Goal: Information Seeking & Learning: Learn about a topic

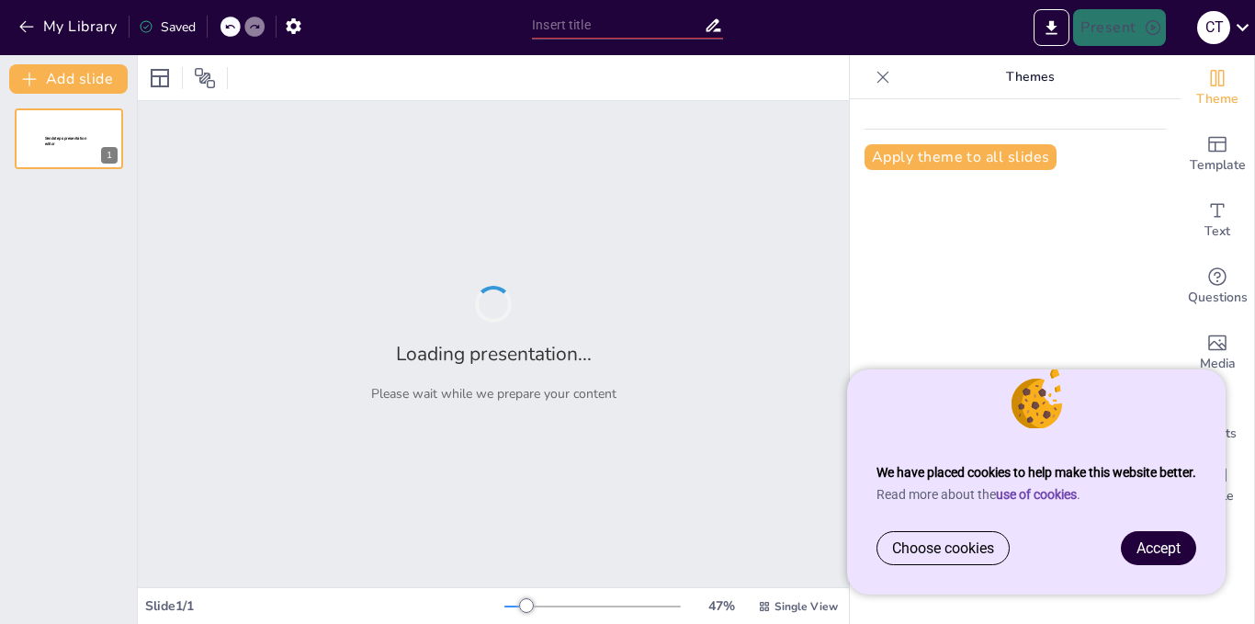
type input "discalculia: tra bisogni educativi speciali e statistiche epidemiologiche"
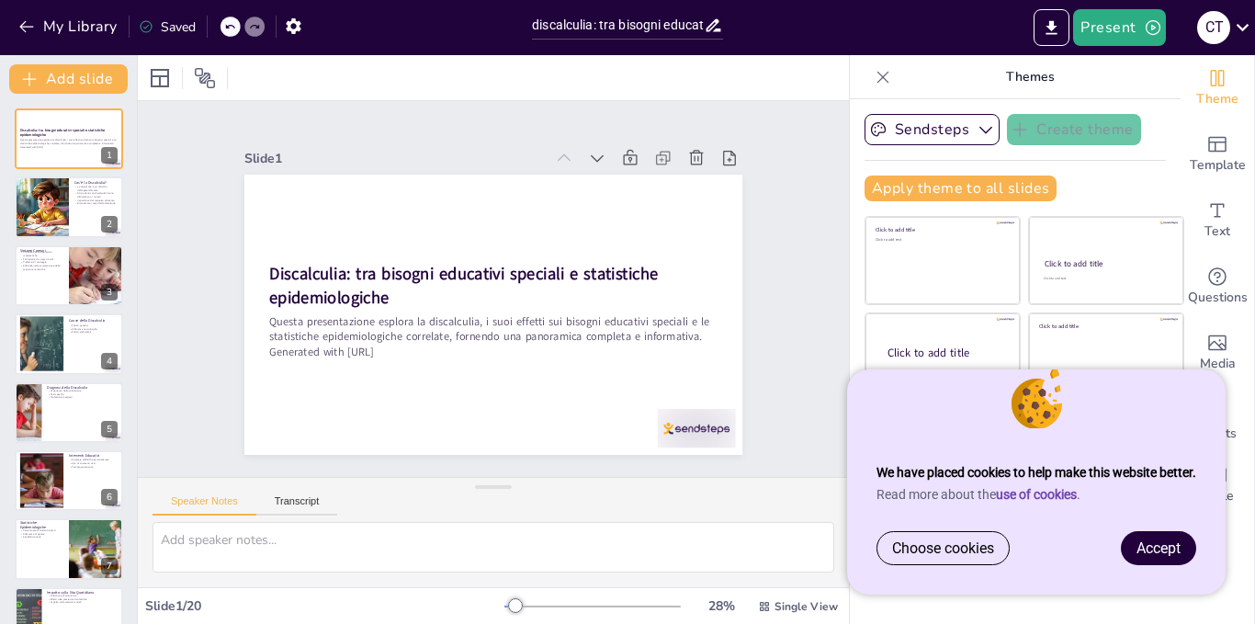
click at [1159, 552] on span "Accept" at bounding box center [1158, 547] width 44 height 17
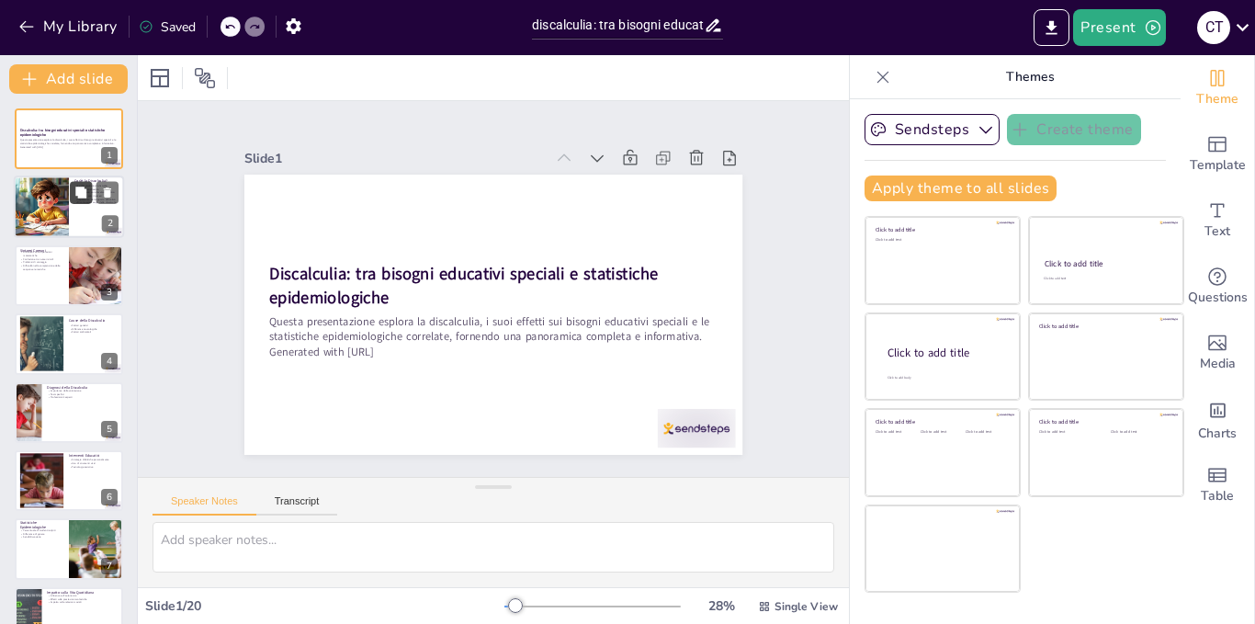
checkbox input "true"
click at [74, 198] on icon at bounding box center [80, 193] width 13 height 13
type textarea "La discalculia è un disturbo specifico che influisce sulla capacità di apprendi…"
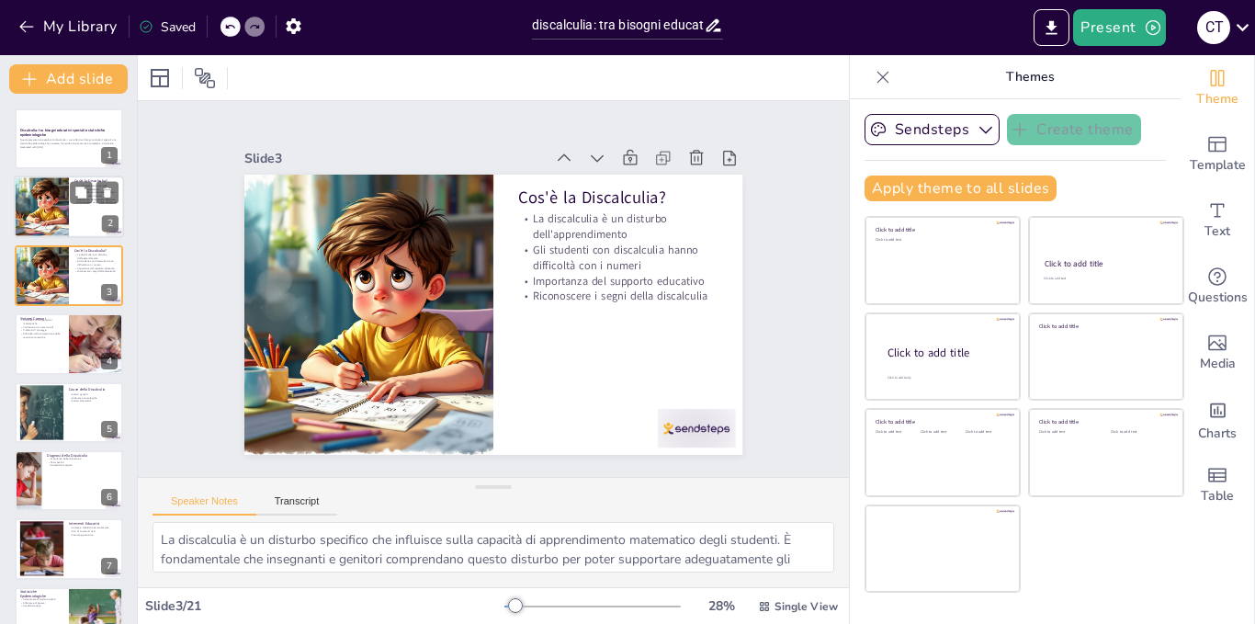
click at [70, 205] on div at bounding box center [69, 207] width 110 height 62
click at [52, 282] on div at bounding box center [41, 275] width 62 height 62
checkbox input "true"
click at [51, 345] on div at bounding box center [69, 343] width 110 height 62
type textarea "Le difficoltà con le operazioni matematiche sono uno dei sintomi più evidenti d…"
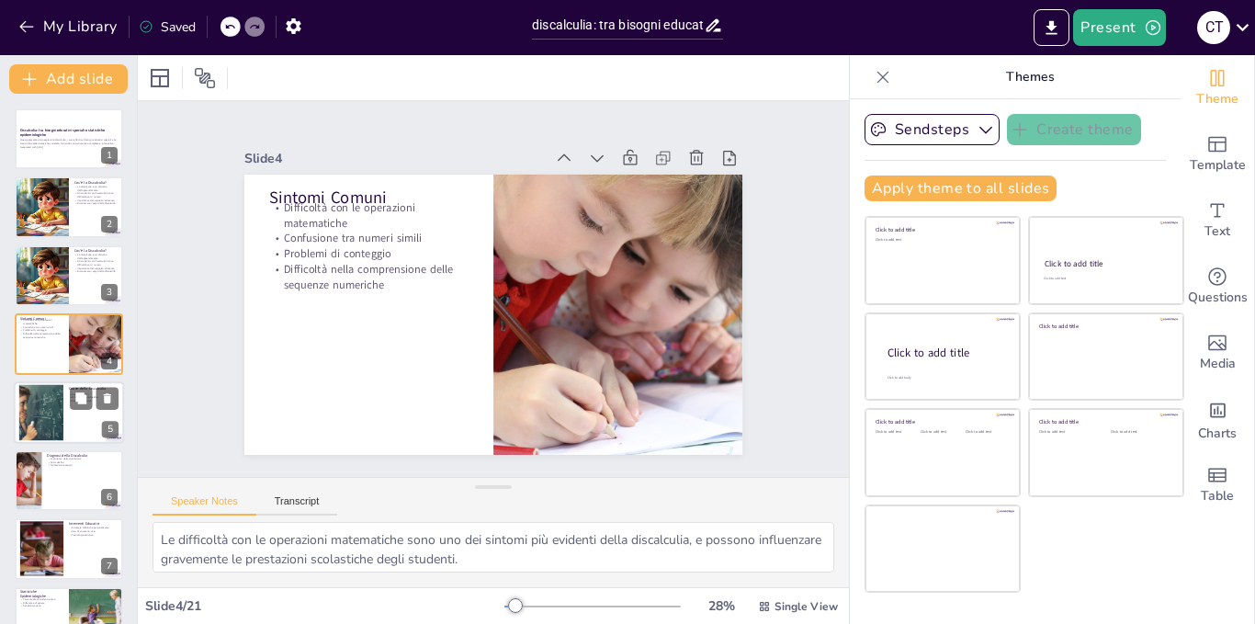
checkbox input "true"
click at [51, 403] on div at bounding box center [41, 412] width 97 height 56
type textarea "La genetica può influenzare la predisposizione alla discalculia, rendendo alcun…"
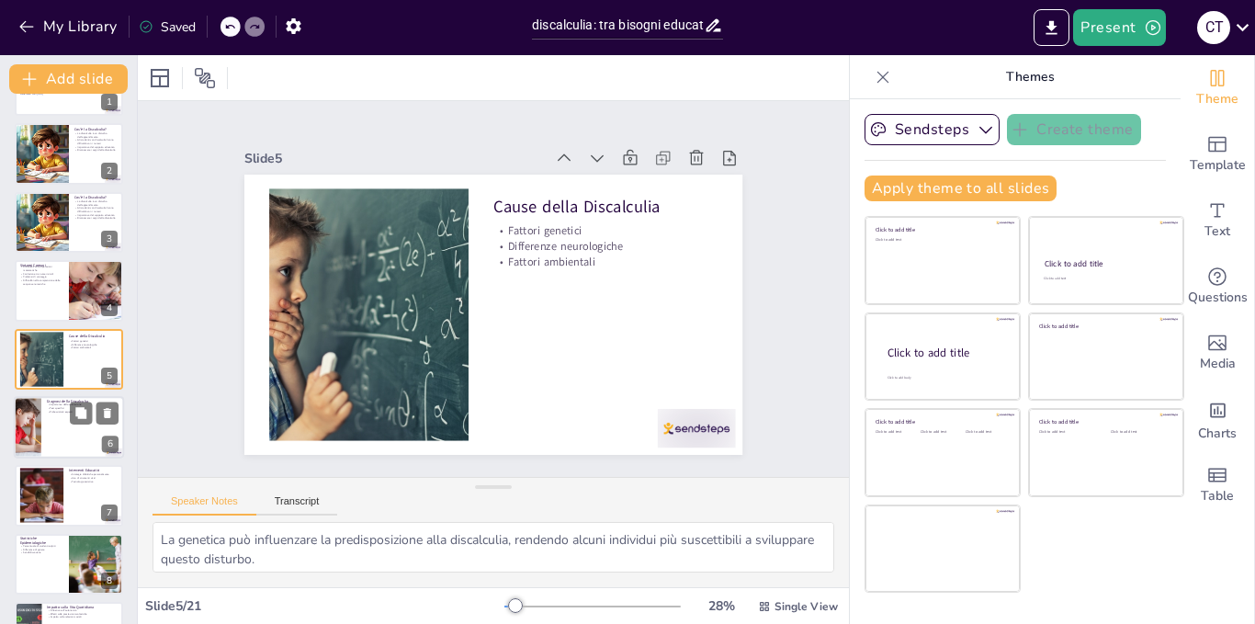
checkbox input "true"
click at [49, 437] on div at bounding box center [69, 427] width 110 height 62
type textarea "La valutazione è un passo cruciale per identificare correttamente la discalculi…"
checkbox input "true"
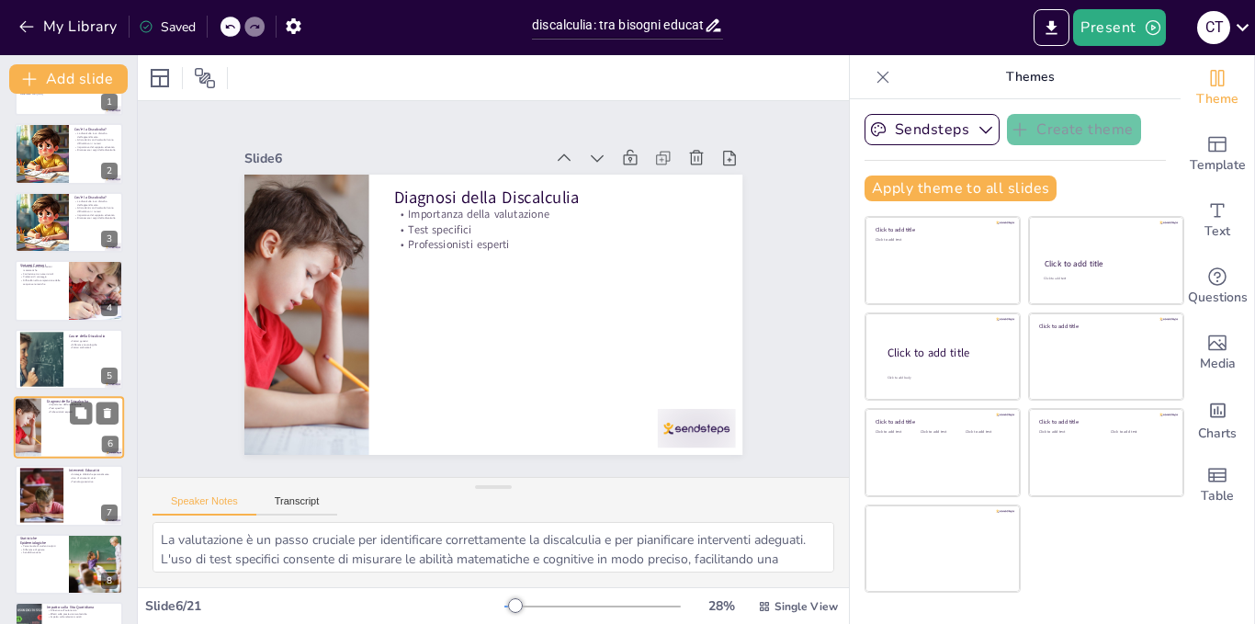
scroll to position [122, 0]
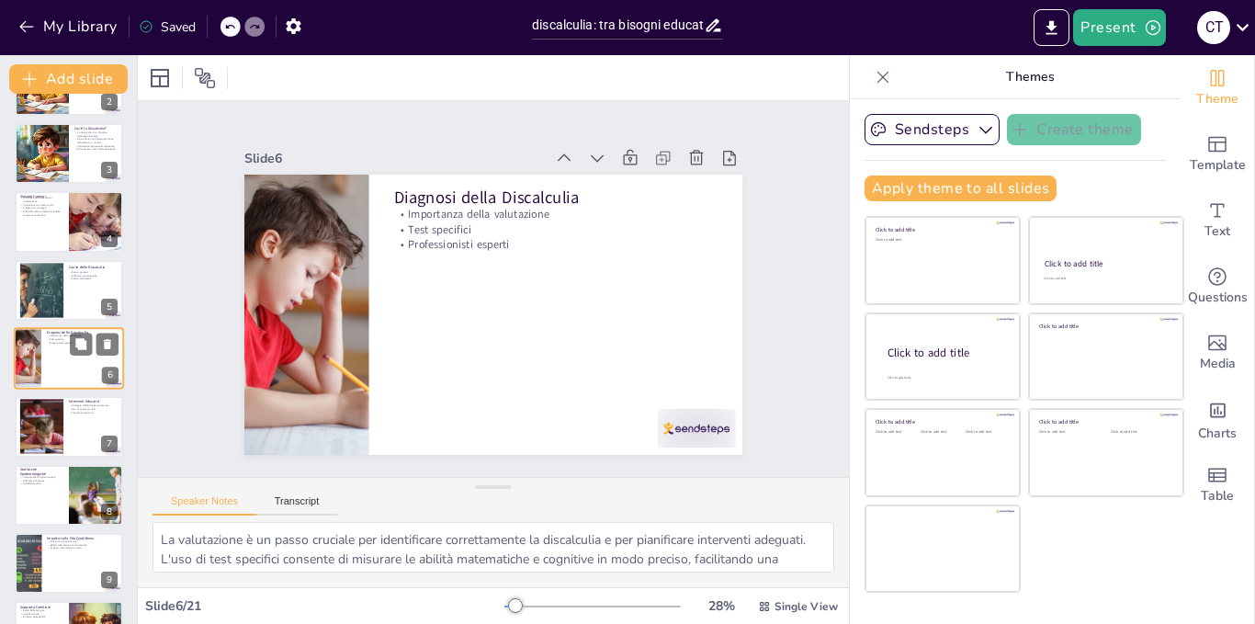
click at [49, 437] on div at bounding box center [41, 427] width 97 height 55
type textarea "Le strategie didattiche personalizzate sono fondamentali per rispondere alle es…"
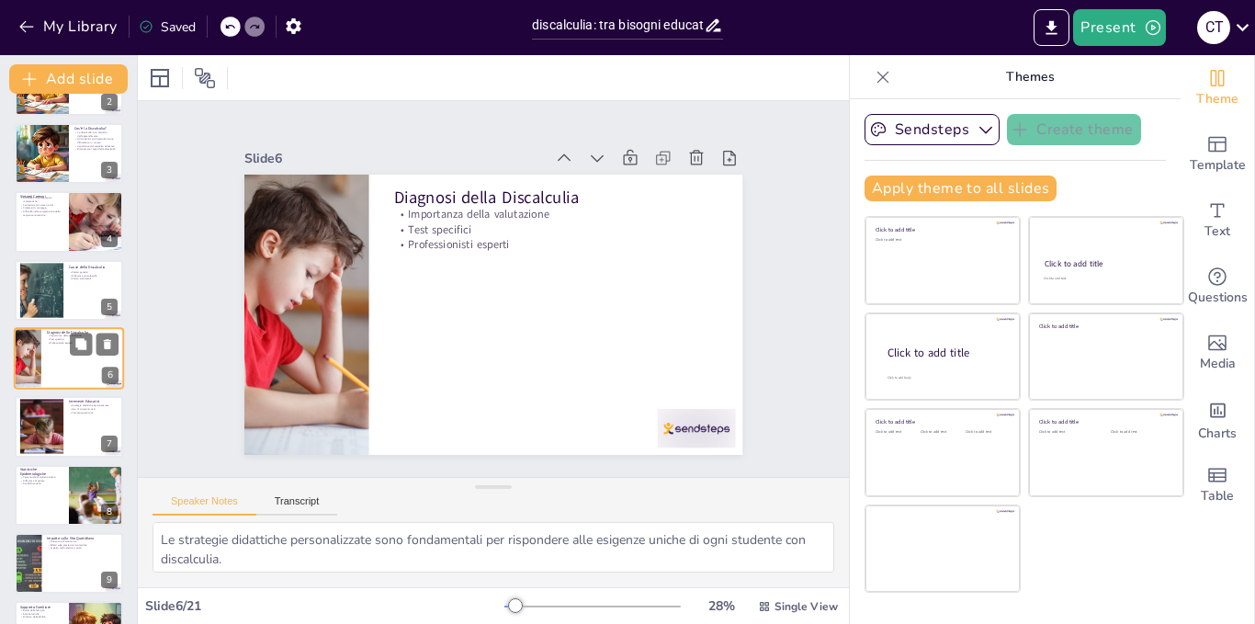
scroll to position [190, 0]
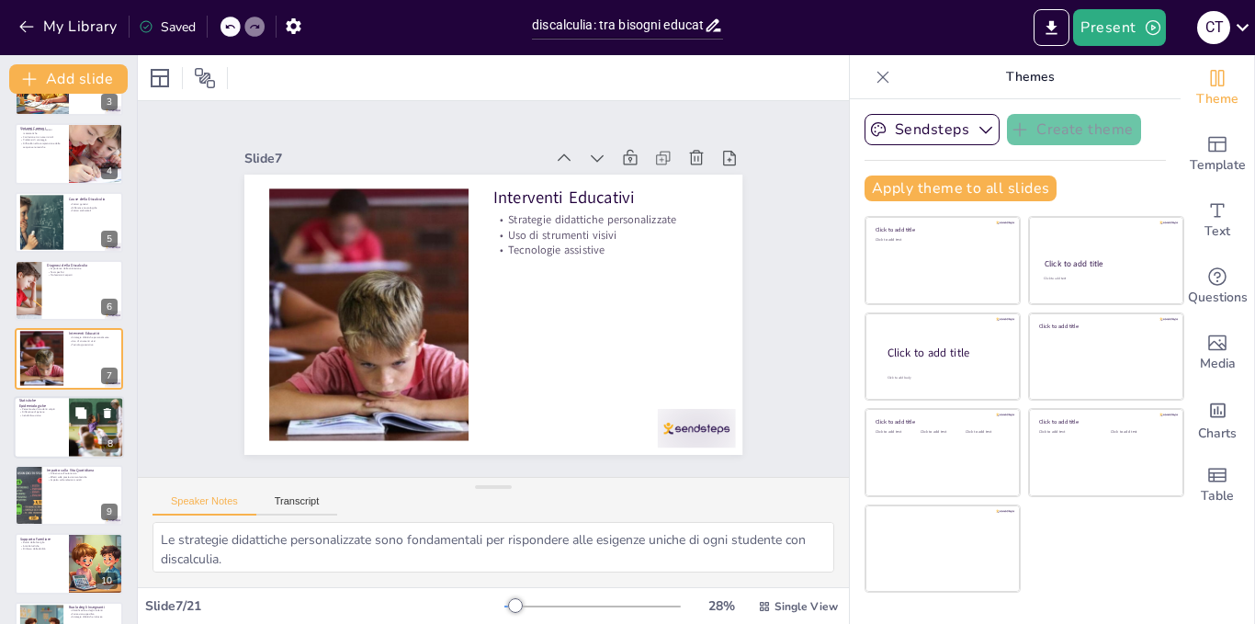
checkbox input "true"
click at [51, 405] on p "Statistiche Epidemiologiche" at bounding box center [41, 403] width 44 height 10
type textarea "La percentuale di studenti colpiti dalla discalculia evidenzia l'importanza di …"
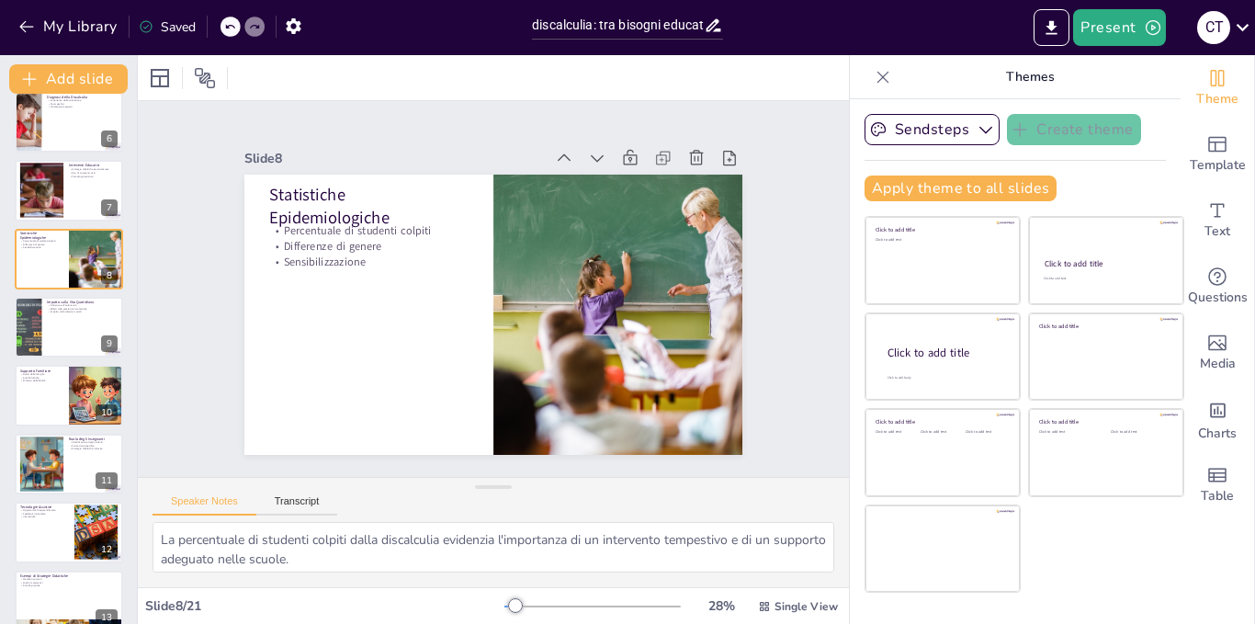
scroll to position [377, 0]
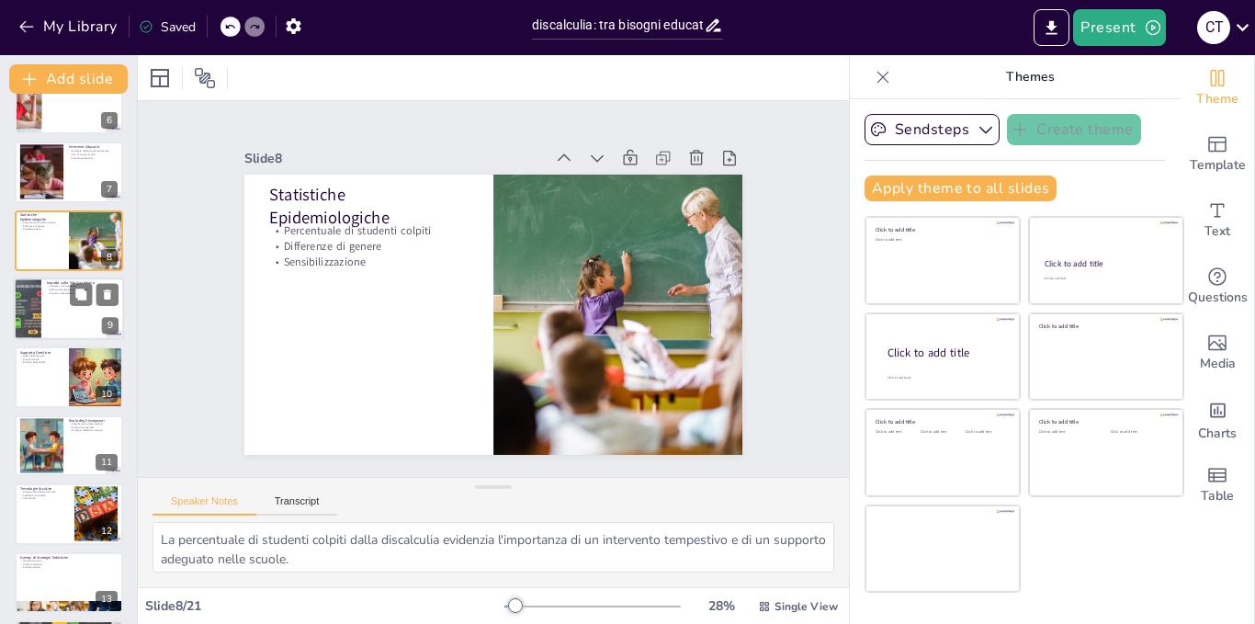
checkbox input "true"
click at [58, 281] on p "Impatto sulla Vita Quotidiana" at bounding box center [83, 283] width 72 height 6
type textarea "La discalculia può limitare l'autonomia degli studenti nelle attività quotidian…"
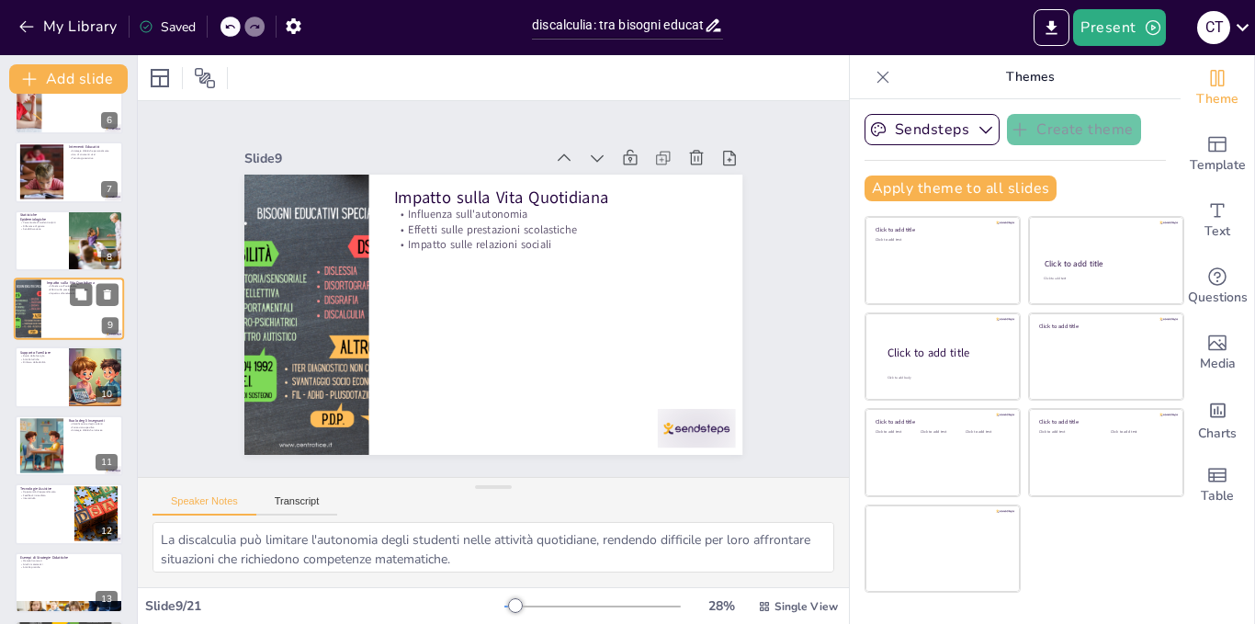
scroll to position [327, 0]
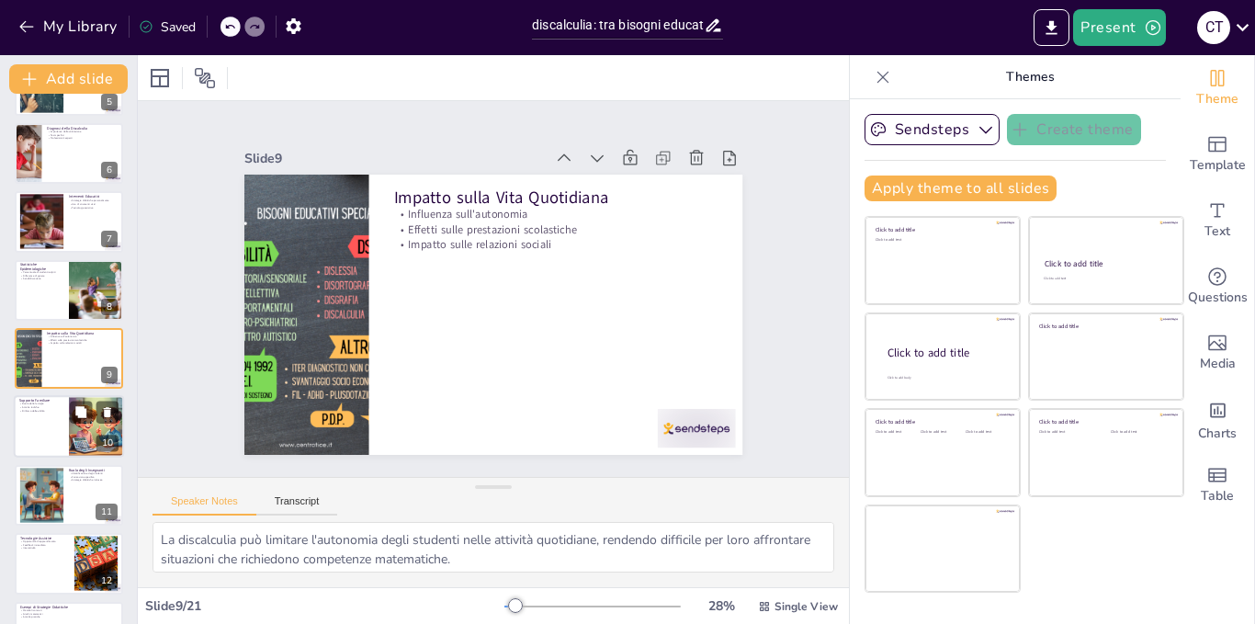
checkbox input "true"
click at [29, 410] on p "Rinforzo delle abilità" at bounding box center [41, 412] width 44 height 4
type textarea "La famiglia gioca un ruolo fondamentale nel supportare i bambini con discalculi…"
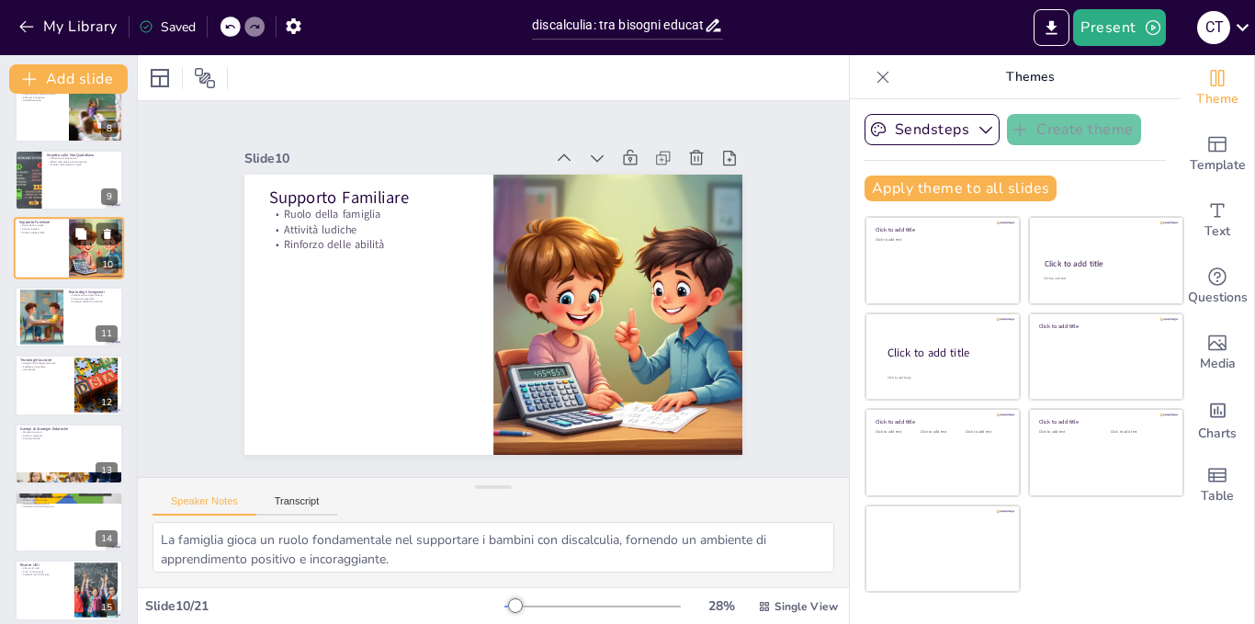
scroll to position [542, 0]
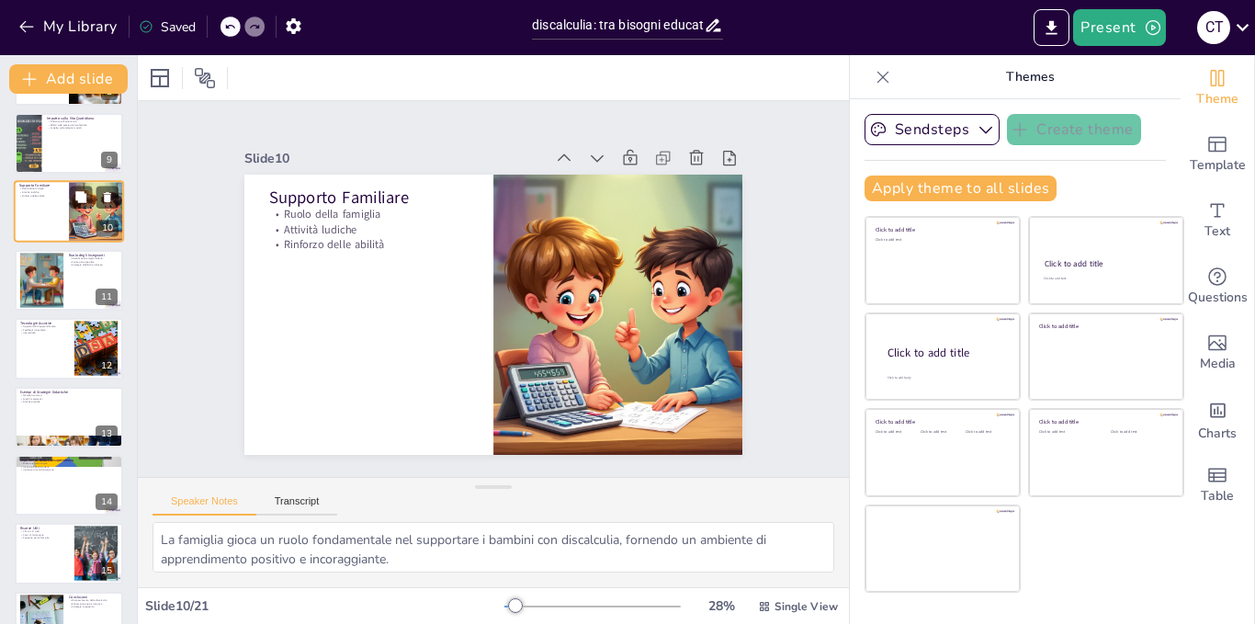
checkbox input "true"
click at [29, 410] on div at bounding box center [69, 417] width 108 height 61
type textarea "L'uso di materiali concreti può aiutare gli studenti a visualizzare i concetti …"
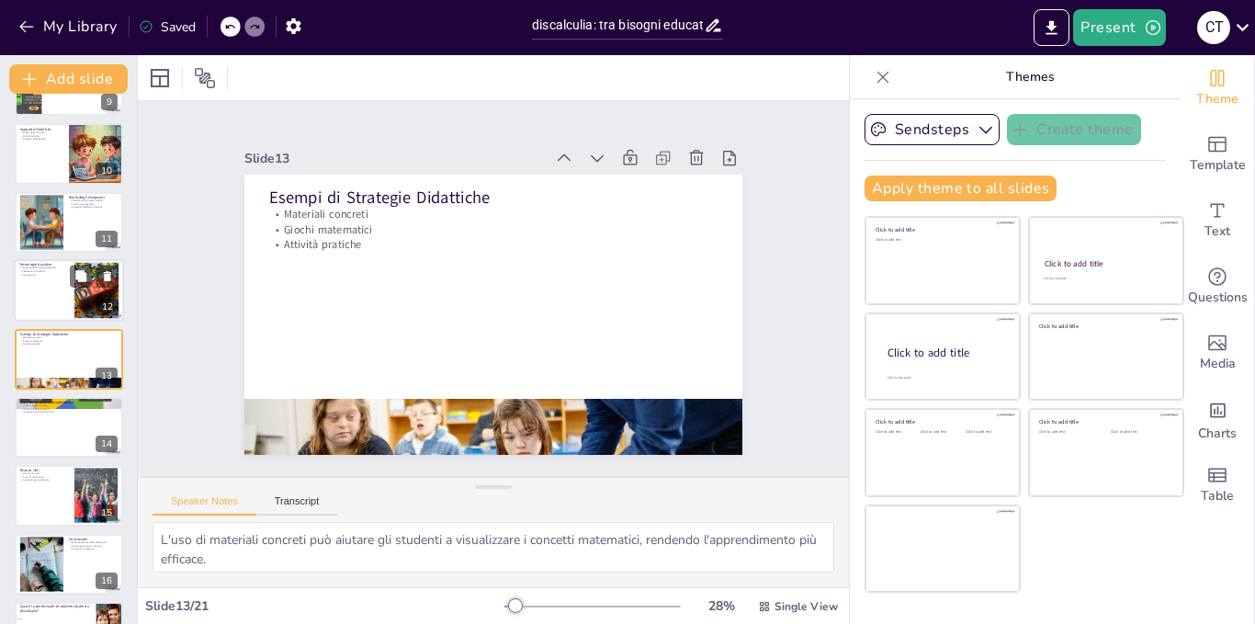
checkbox input "true"
click at [52, 296] on div at bounding box center [69, 290] width 110 height 62
type textarea "Le tecnologie assistive offrono opportunità uniche per gli studenti con discalc…"
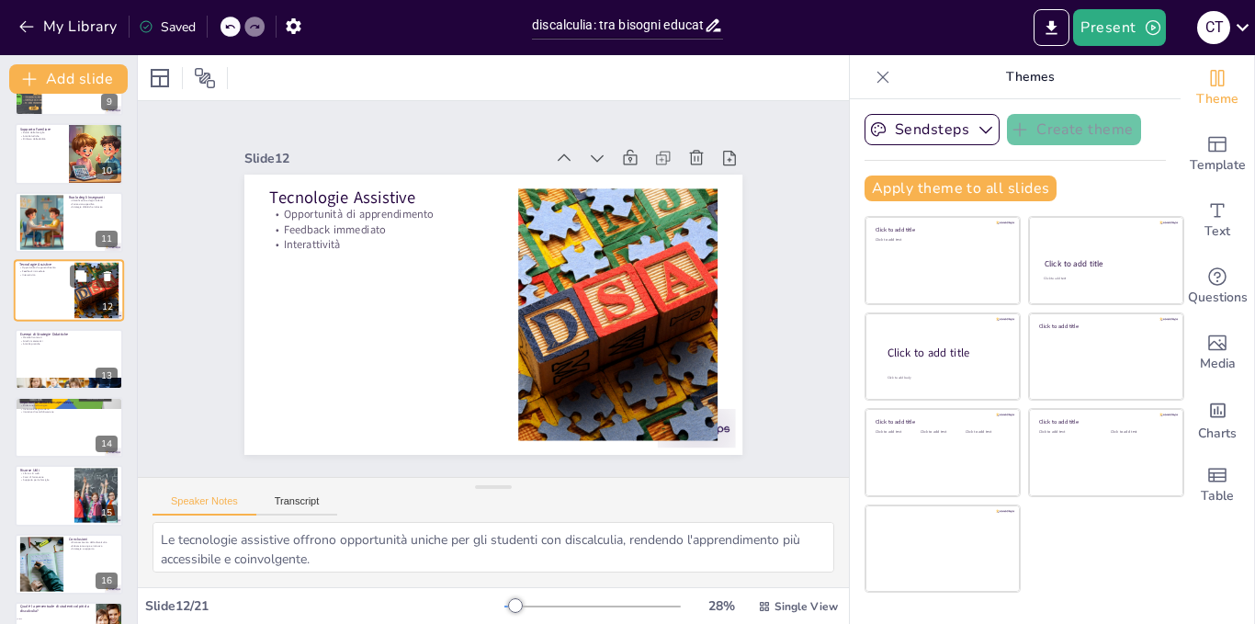
scroll to position [532, 0]
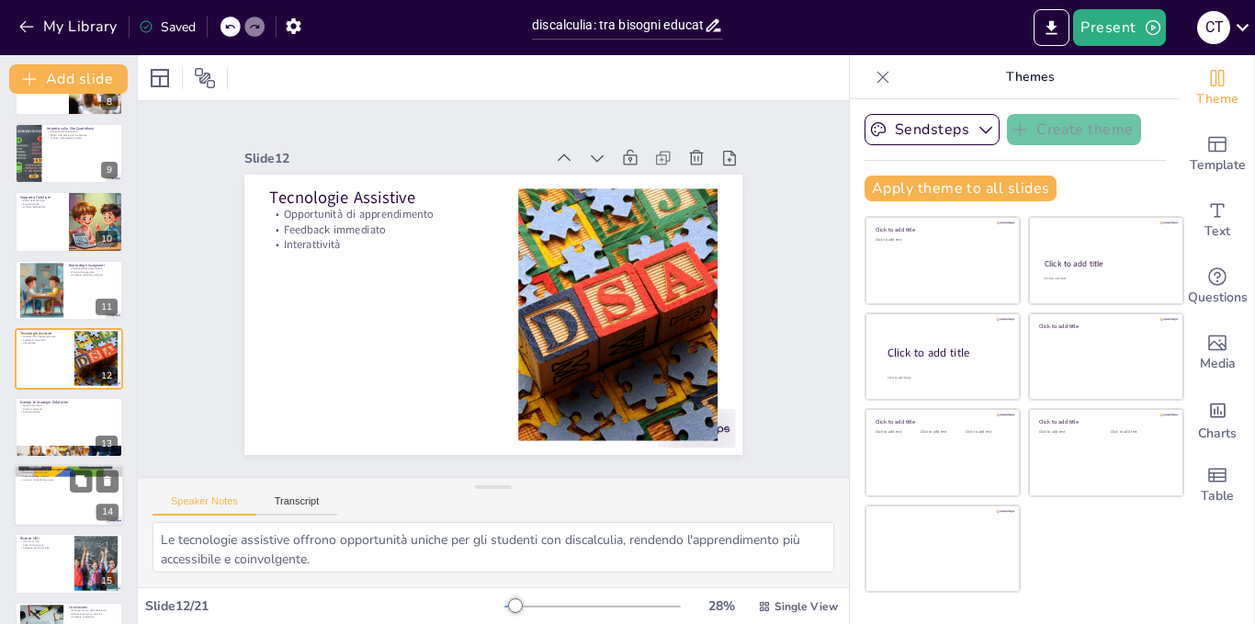
checkbox input "true"
click at [48, 481] on p "Iniziative di sensibilizzazione" at bounding box center [68, 480] width 99 height 4
type textarea "Ridurre lo stigma associato alla discalculia è cruciale per garantire che gli s…"
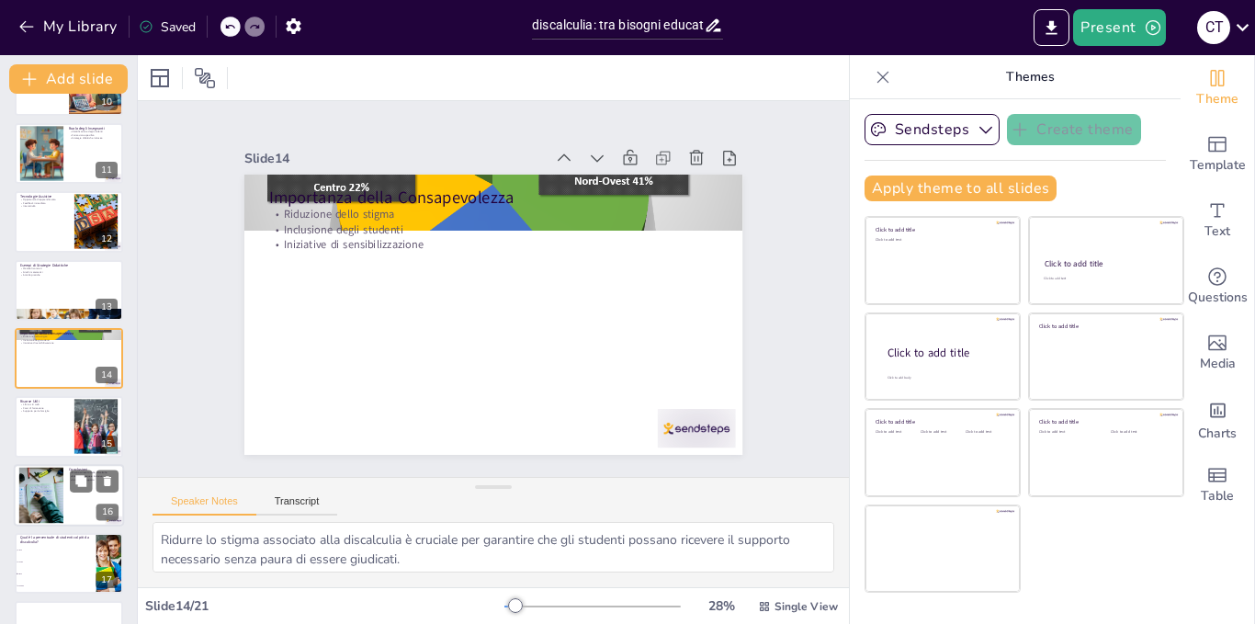
checkbox input "true"
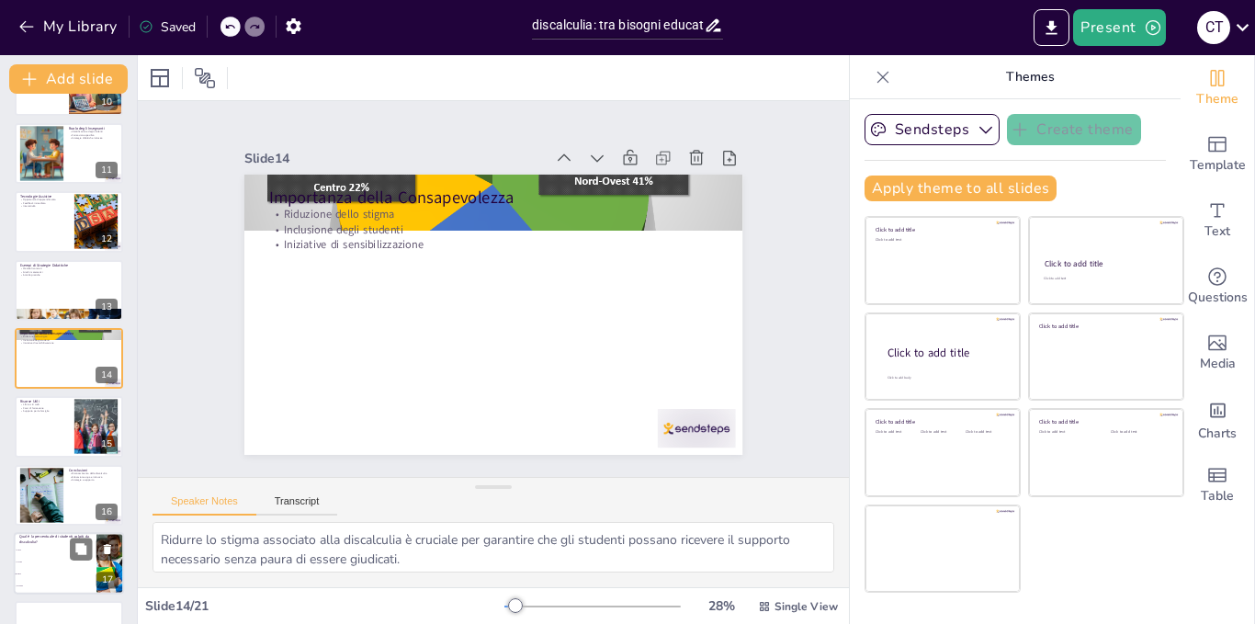
checkbox input "true"
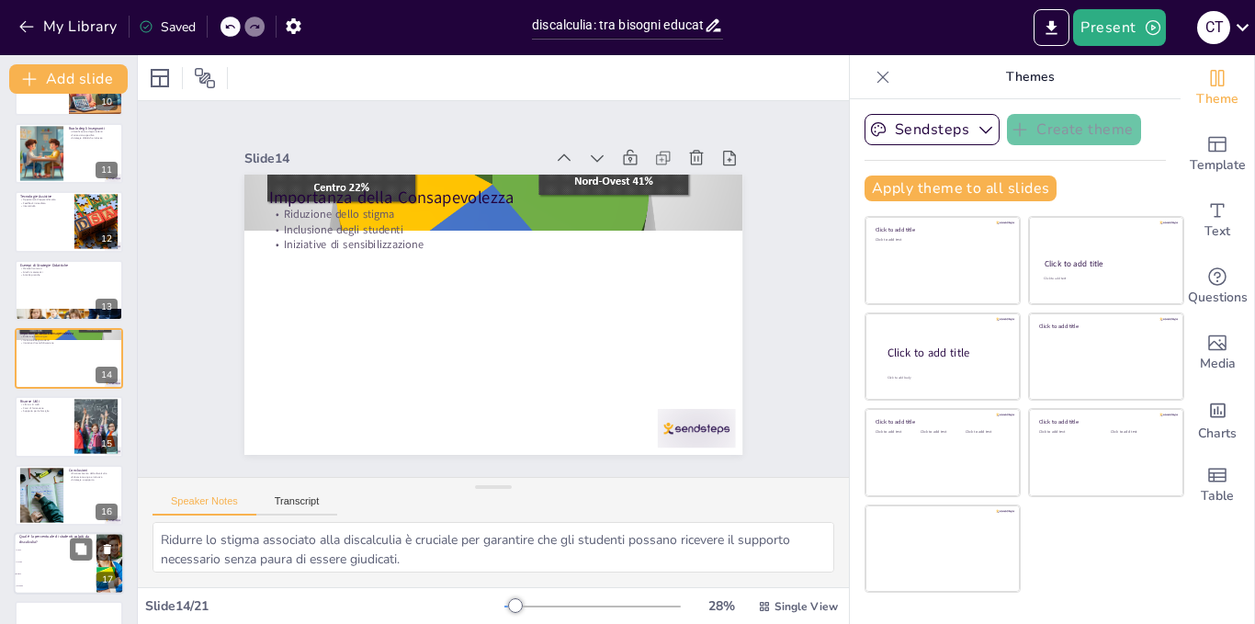
click at [40, 556] on li "7-10%" at bounding box center [55, 562] width 83 height 12
type textarea "La risposta corretta è 3-6%, come indicato nella slide "Statistiche Epidemiolog…"
checkbox input "true"
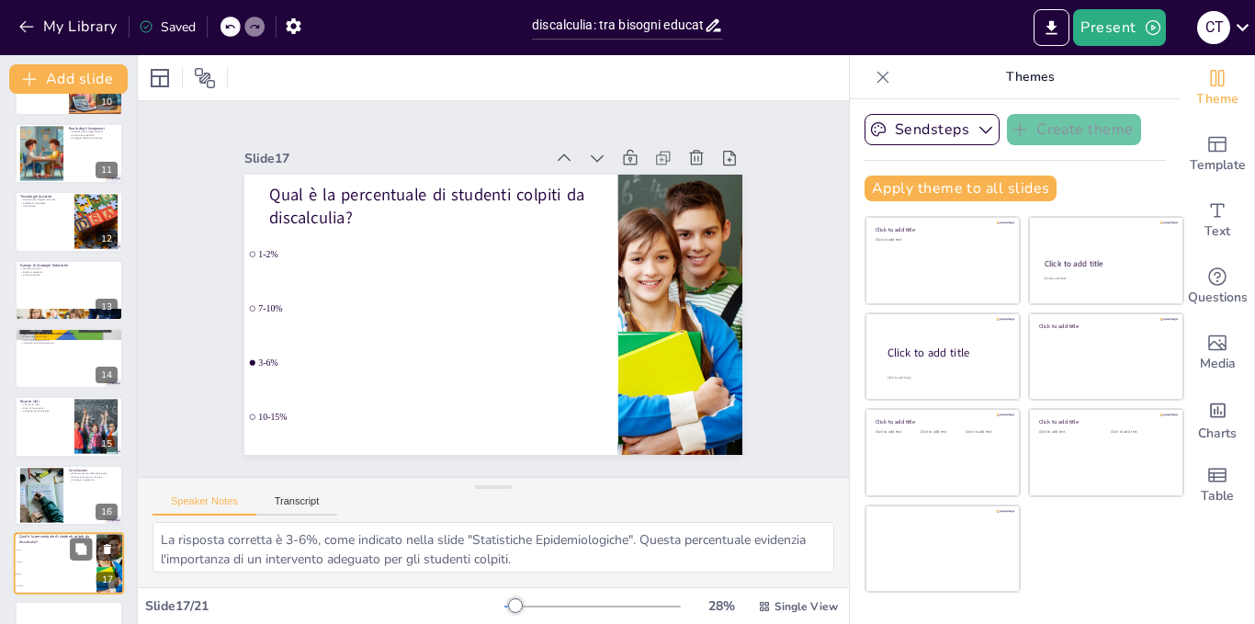
scroll to position [874, 0]
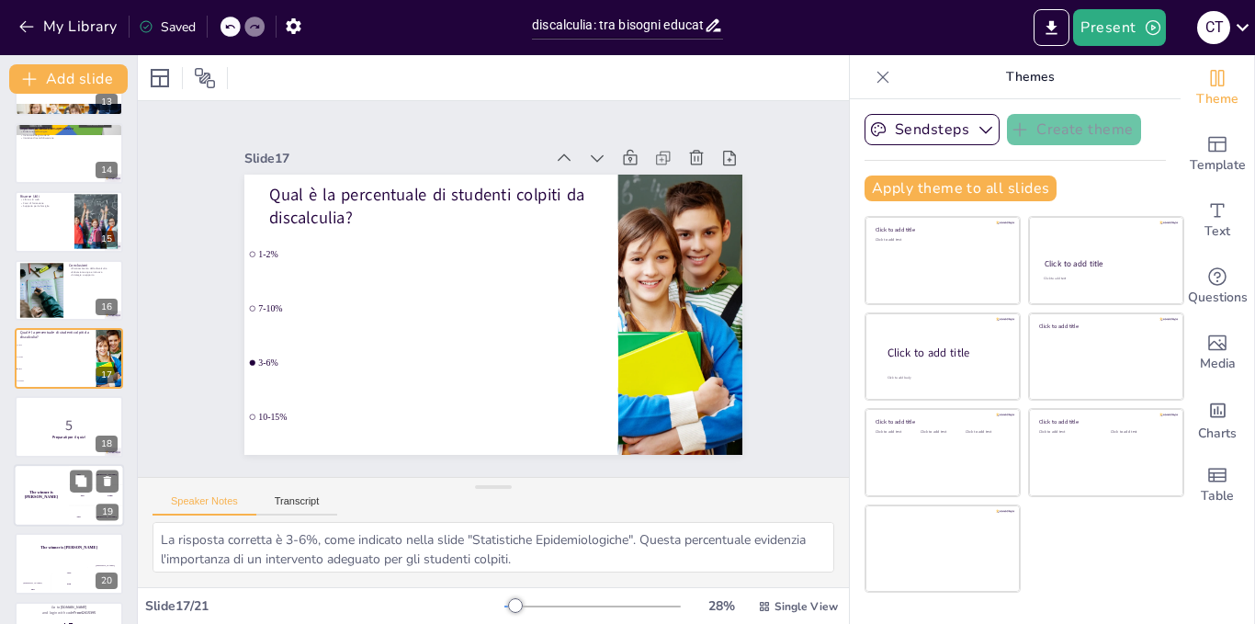
checkbox input "true"
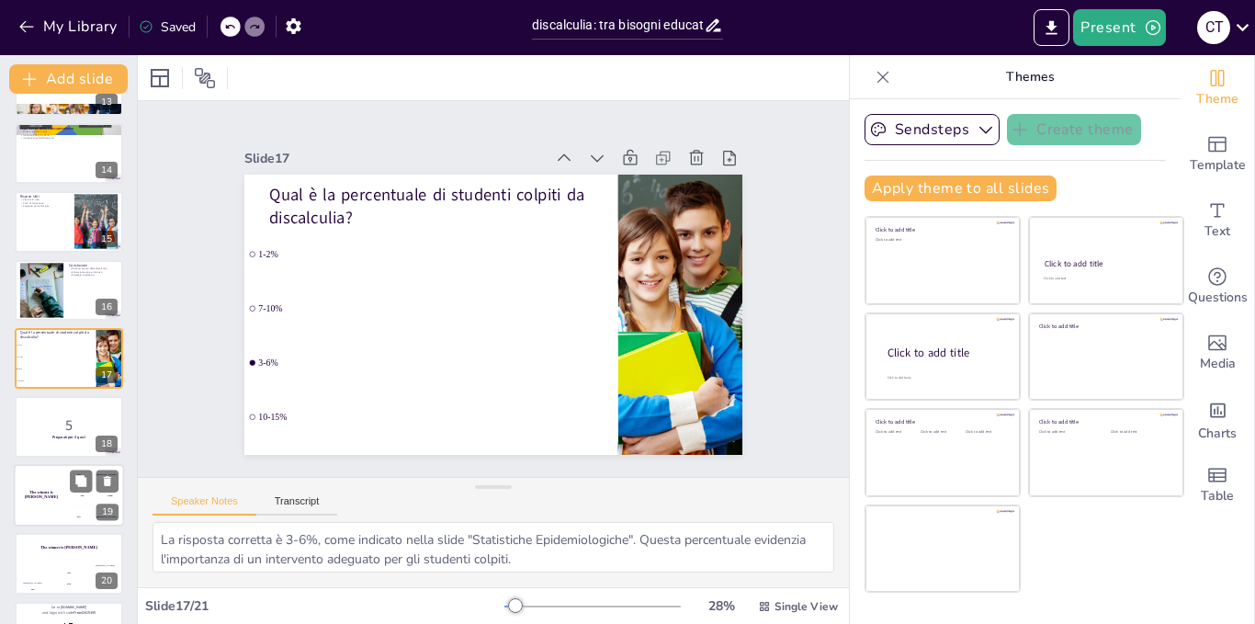
checkbox input "true"
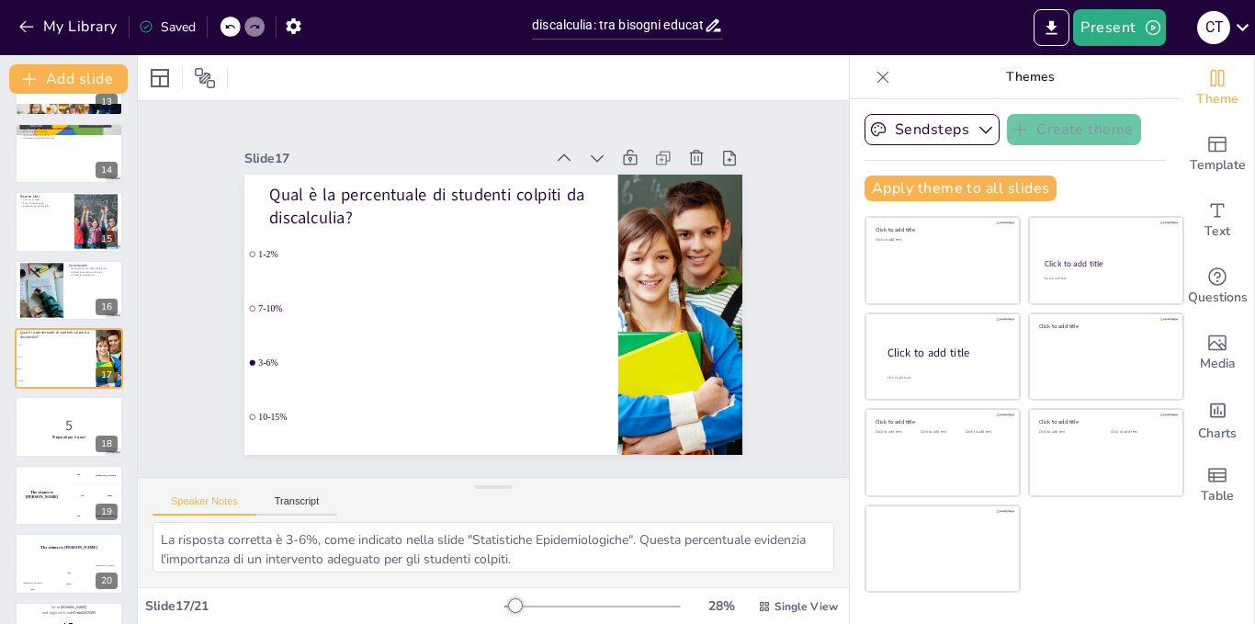
scroll to position [927, 0]
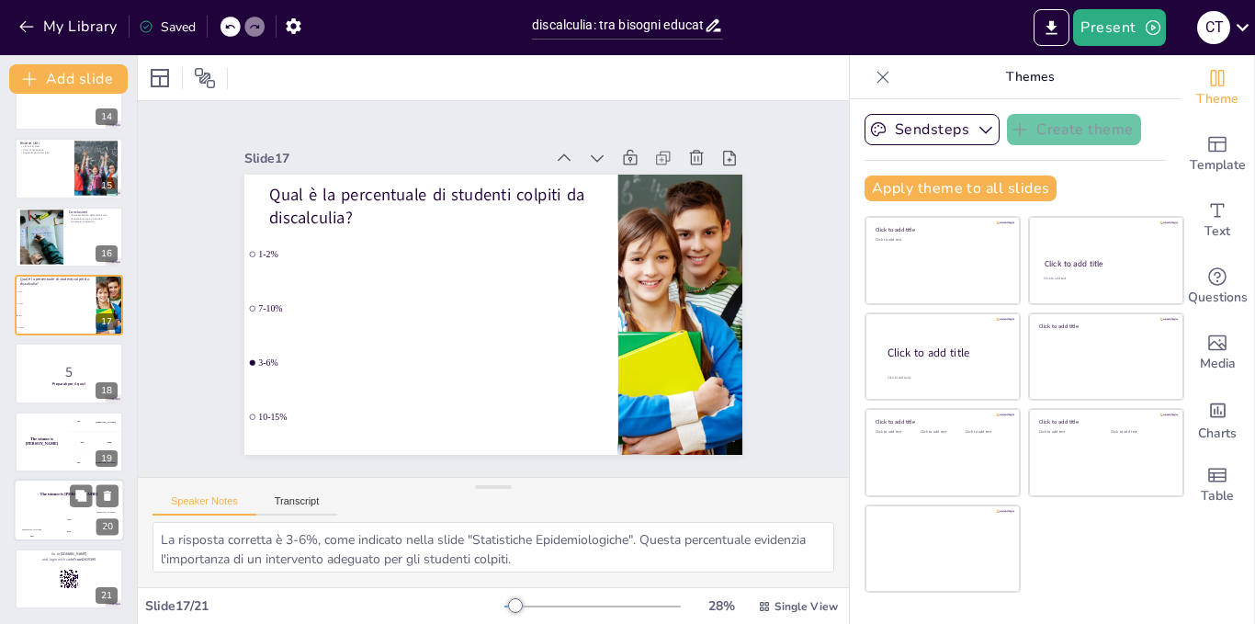
checkbox input "true"
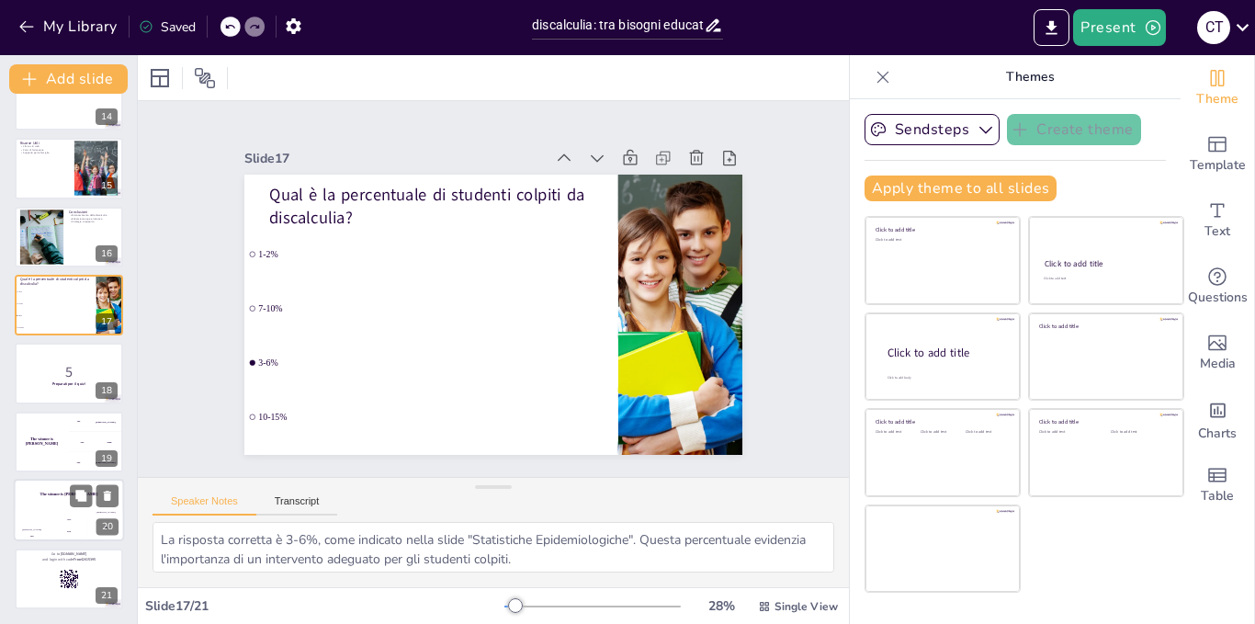
checkbox input "true"
click at [52, 507] on div "The winner is [PERSON_NAME]" at bounding box center [69, 494] width 110 height 31
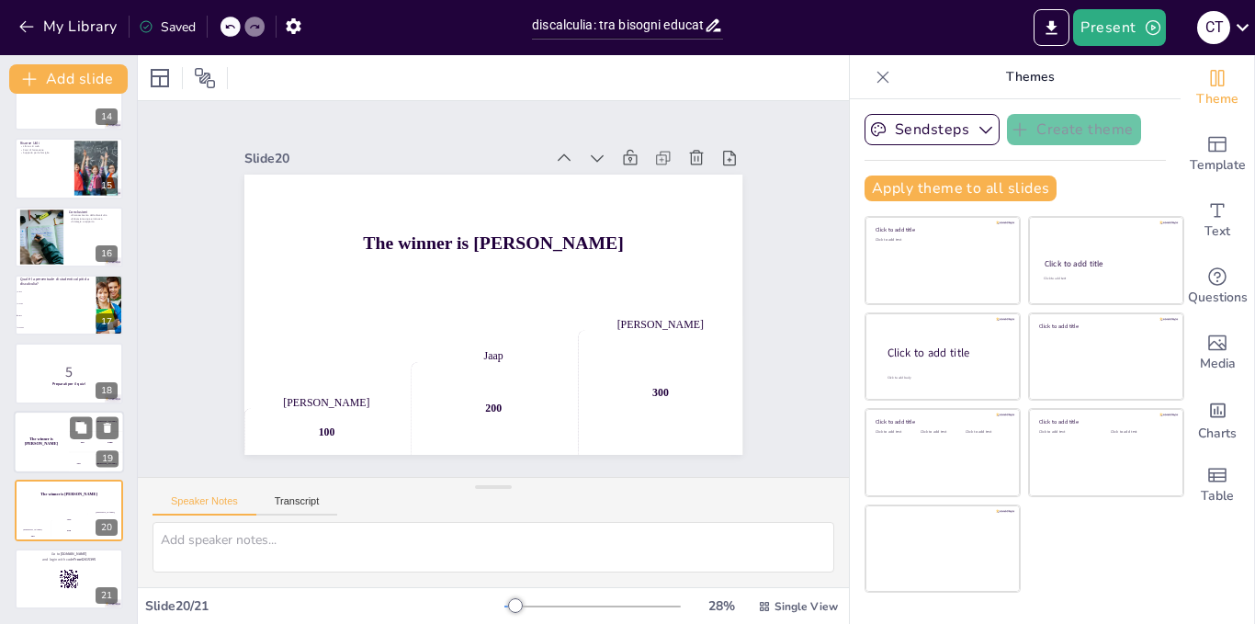
click at [52, 450] on div "The winner is [PERSON_NAME]" at bounding box center [41, 442] width 55 height 62
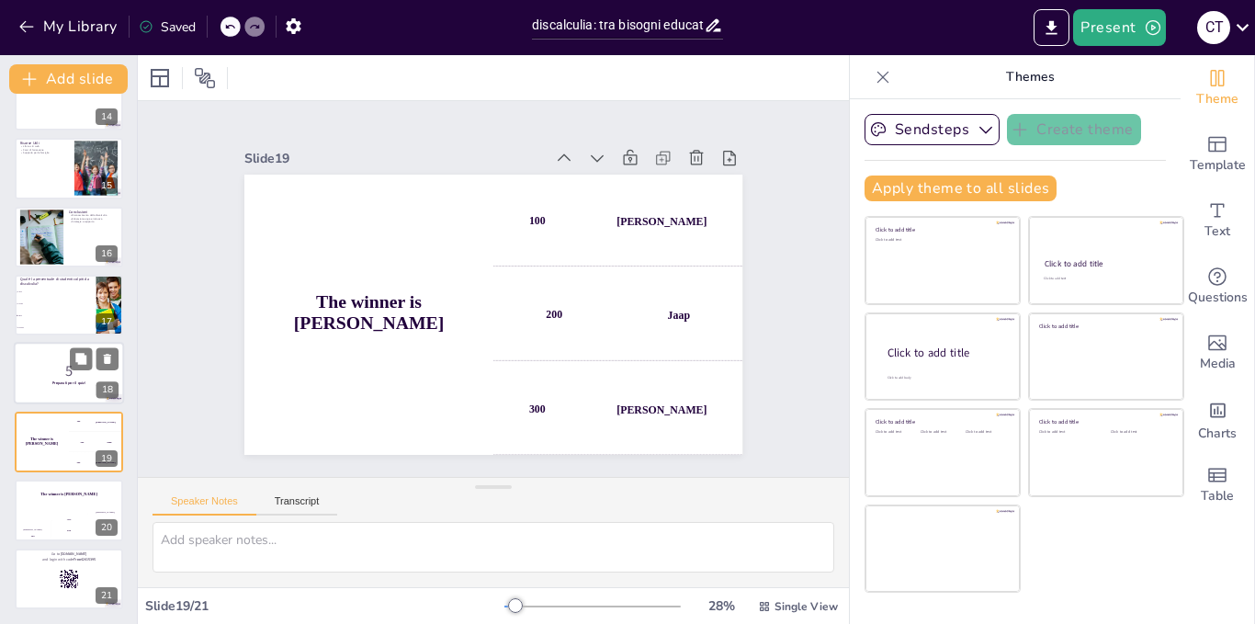
click at [51, 384] on p "Preparati per il quiz!" at bounding box center [68, 384] width 99 height 6
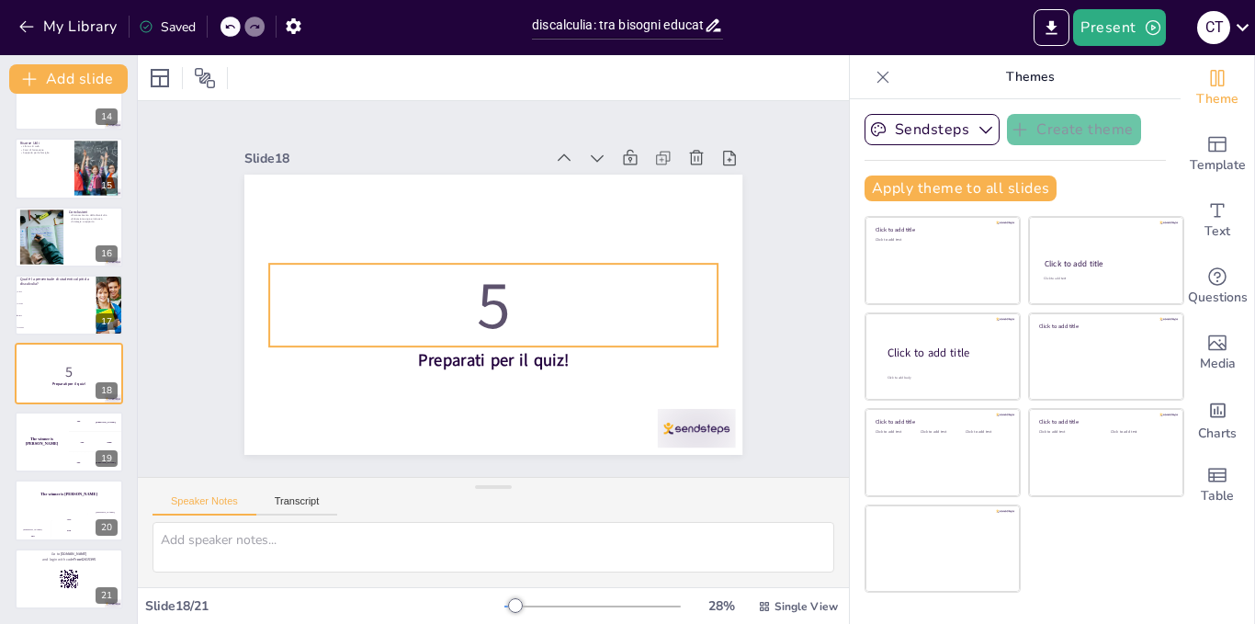
checkbox input "true"
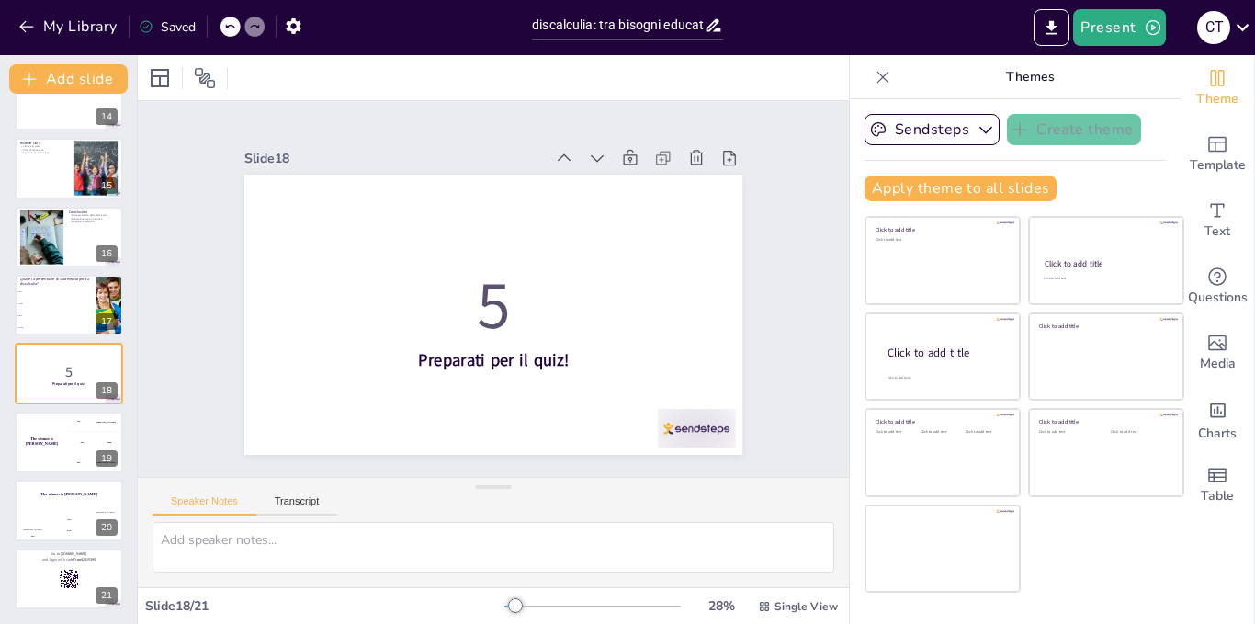
scroll to position [0, 0]
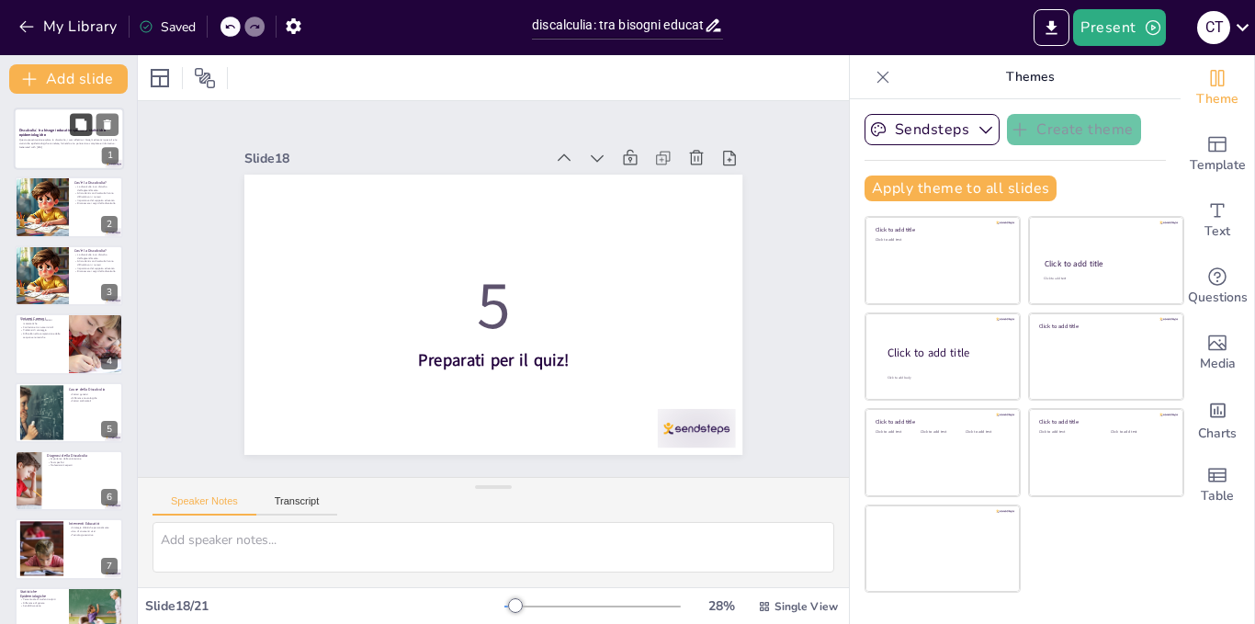
click at [72, 122] on button at bounding box center [81, 124] width 22 height 22
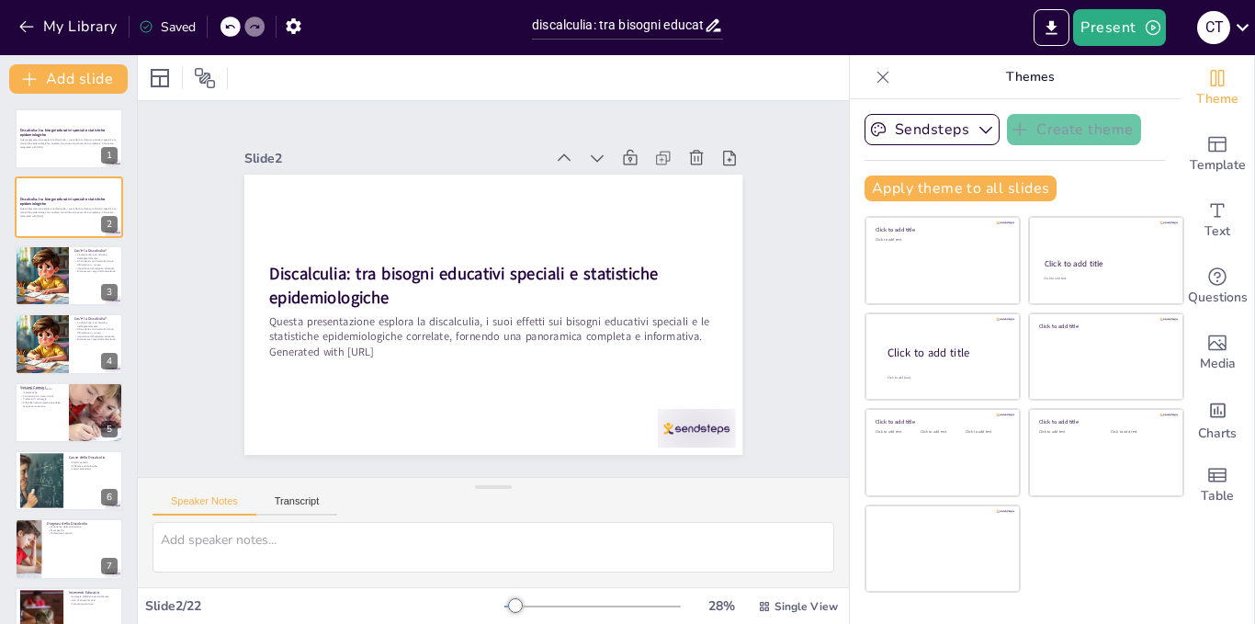
checkbox input "true"
